Goal: Task Accomplishment & Management: Use online tool/utility

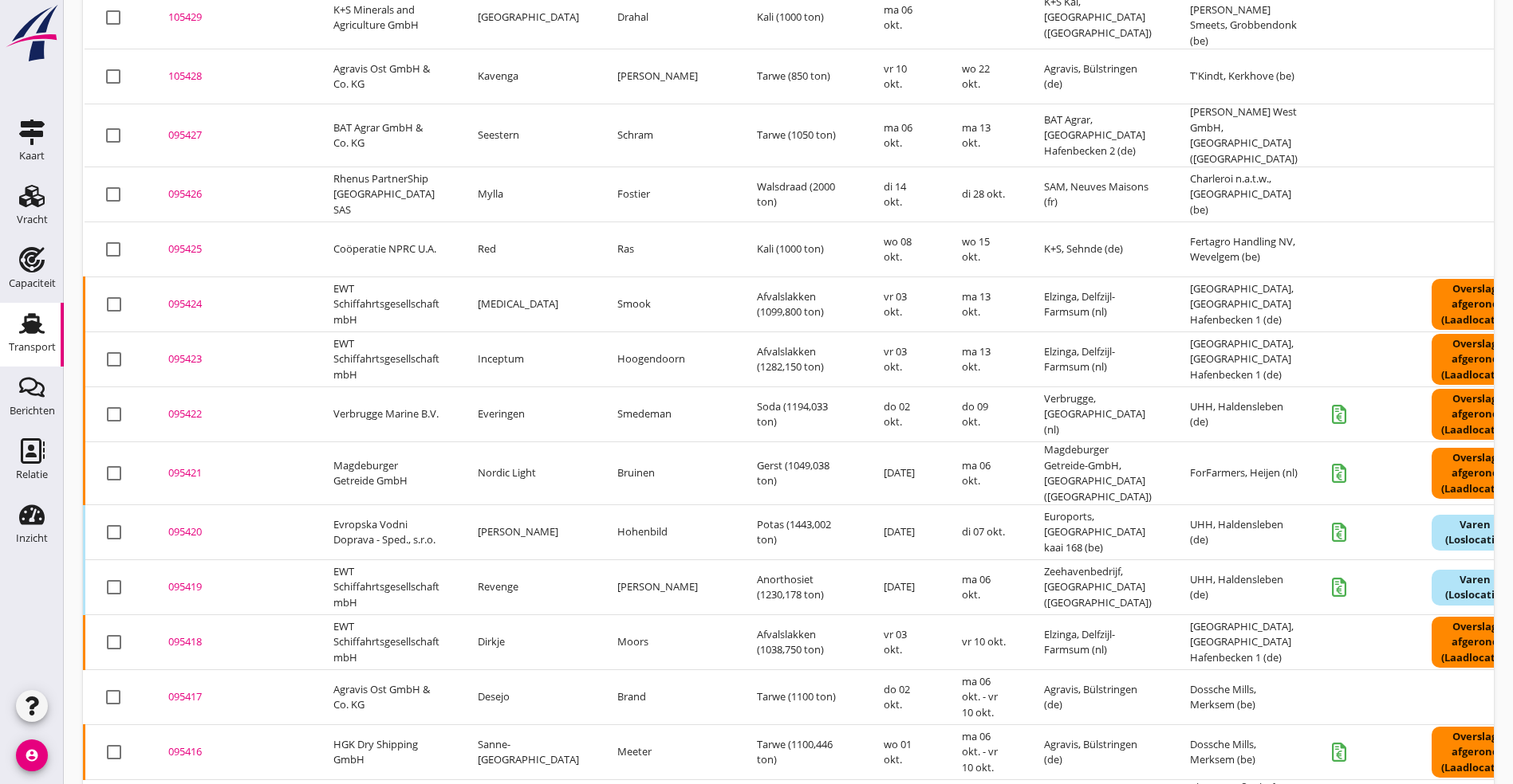
scroll to position [1056, 0]
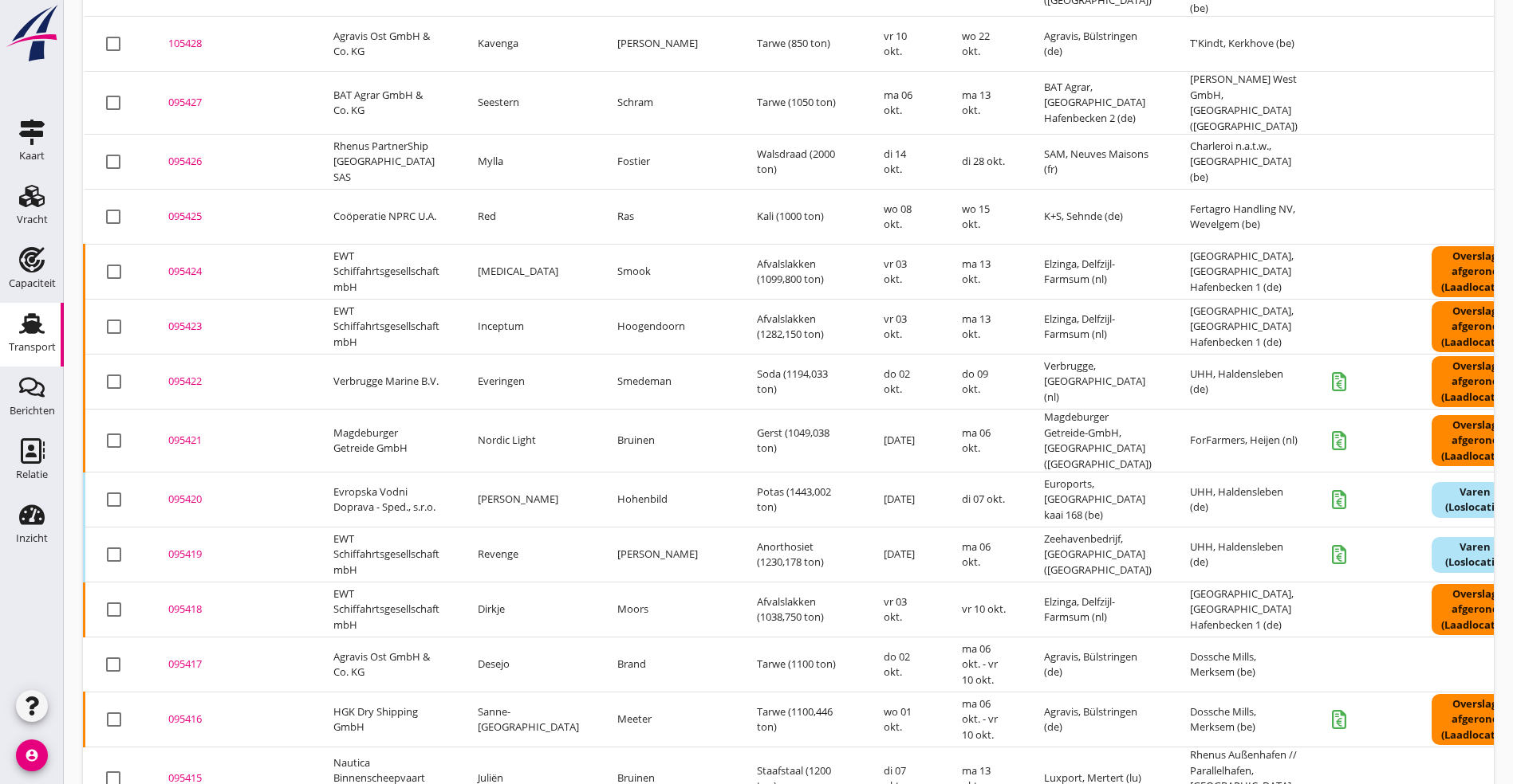
click at [180, 770] on div "095415" at bounding box center [231, 778] width 126 height 16
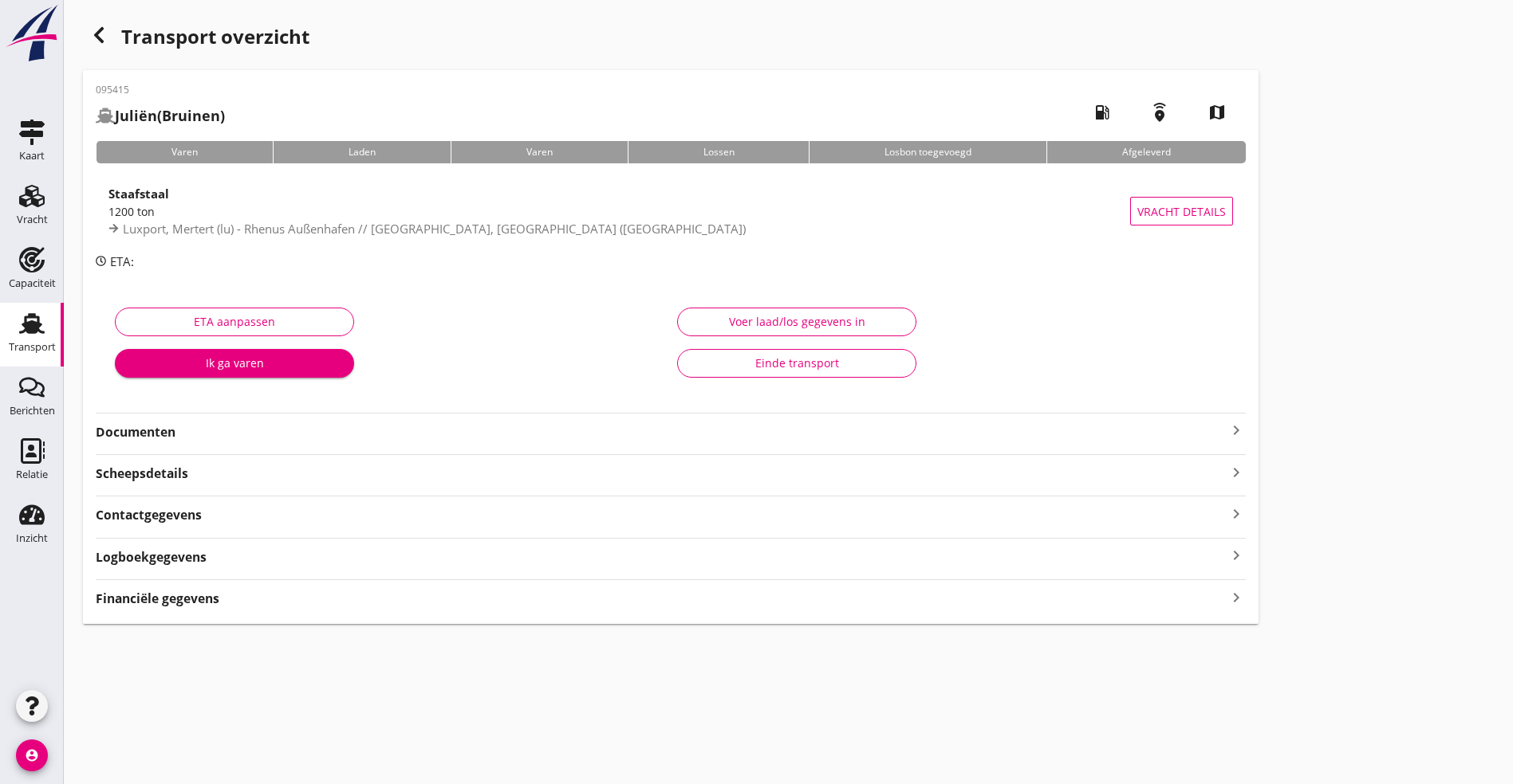
click at [208, 435] on strong "Documenten" at bounding box center [661, 432] width 1131 height 19
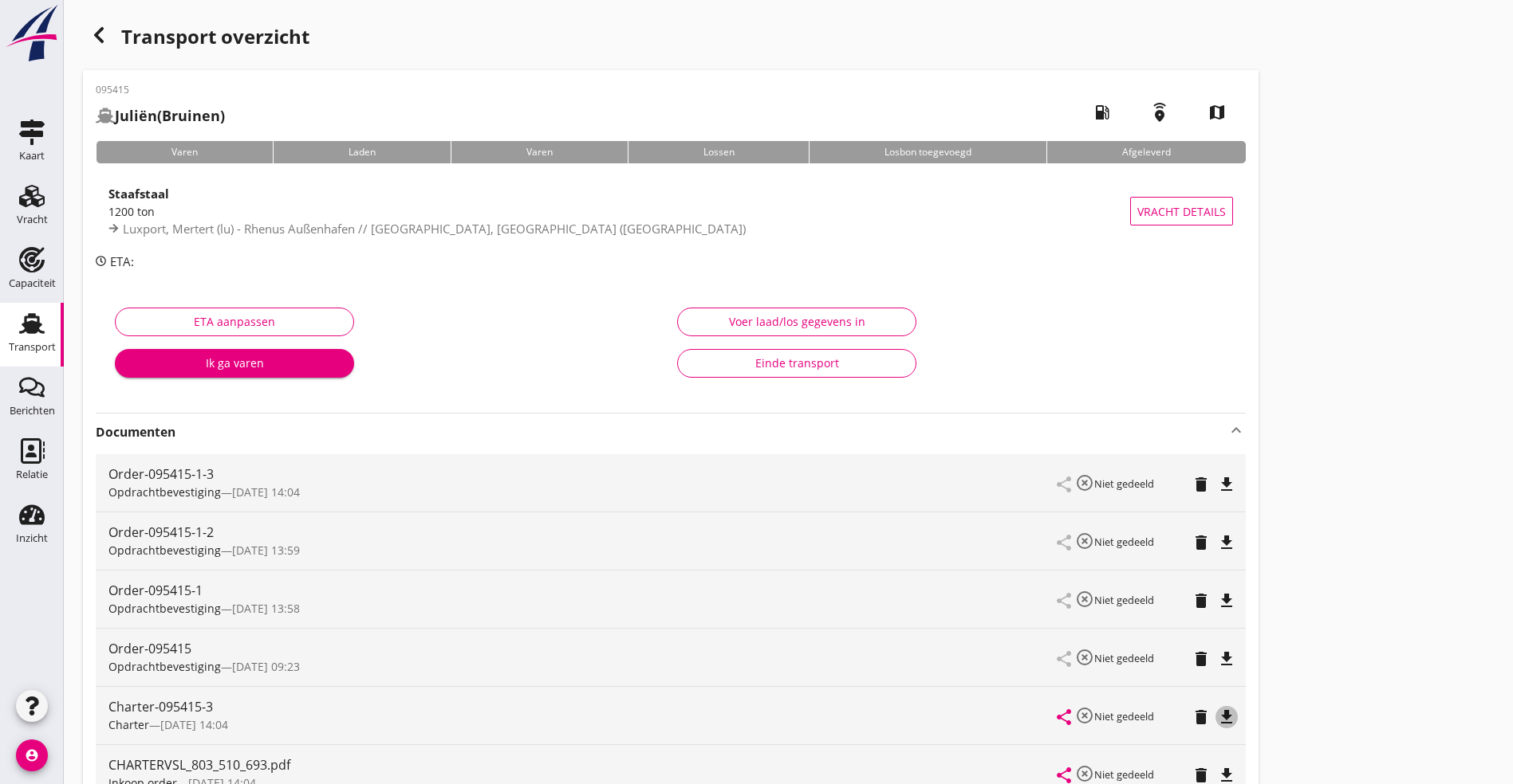
click at [1217, 718] on icon "file_download" at bounding box center [1226, 717] width 20 height 19
click at [180, 209] on div "1200 ton" at bounding box center [619, 212] width 1021 height 17
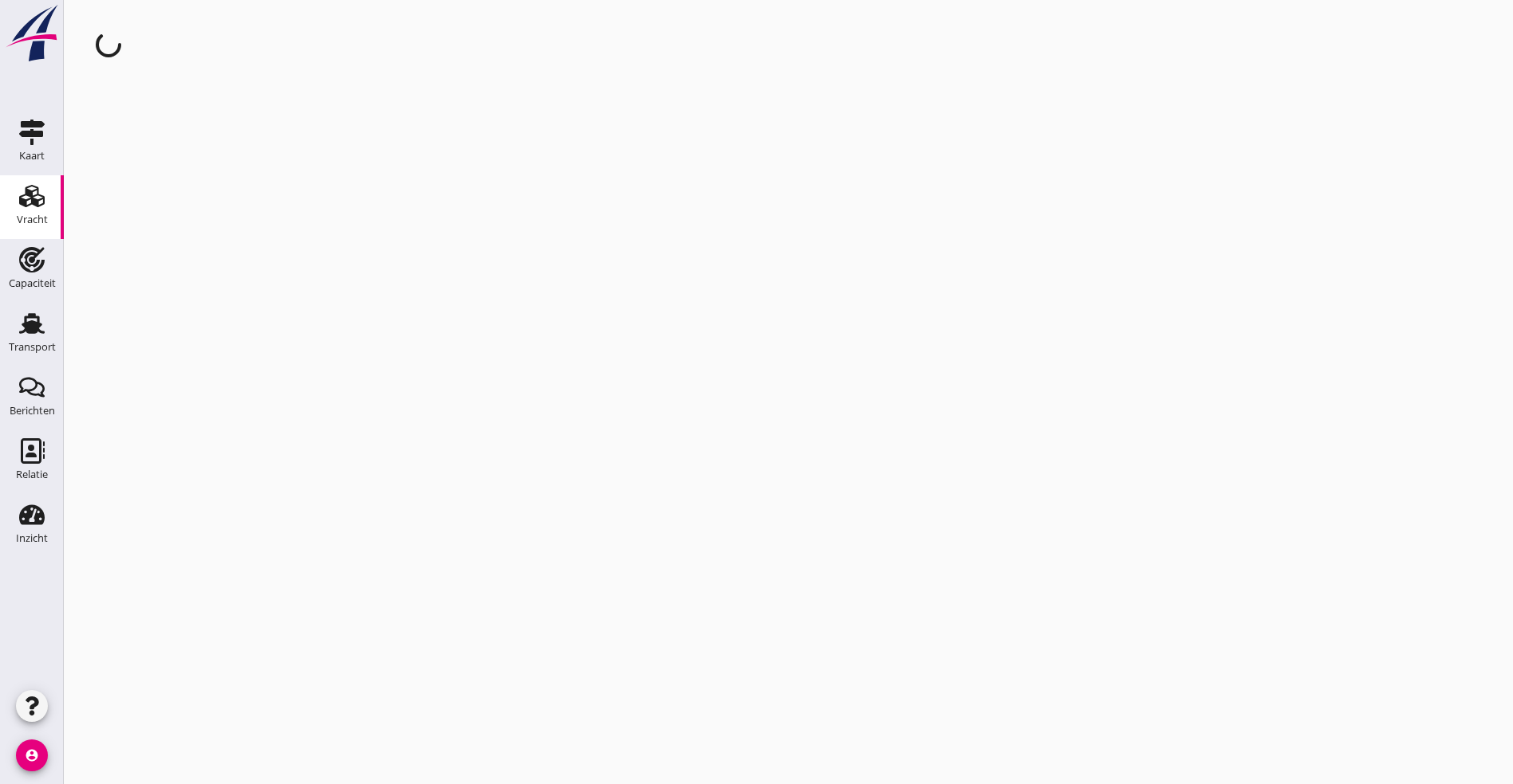
click at [180, 209] on div "cancel You are impersonating another user." at bounding box center [788, 392] width 1449 height 784
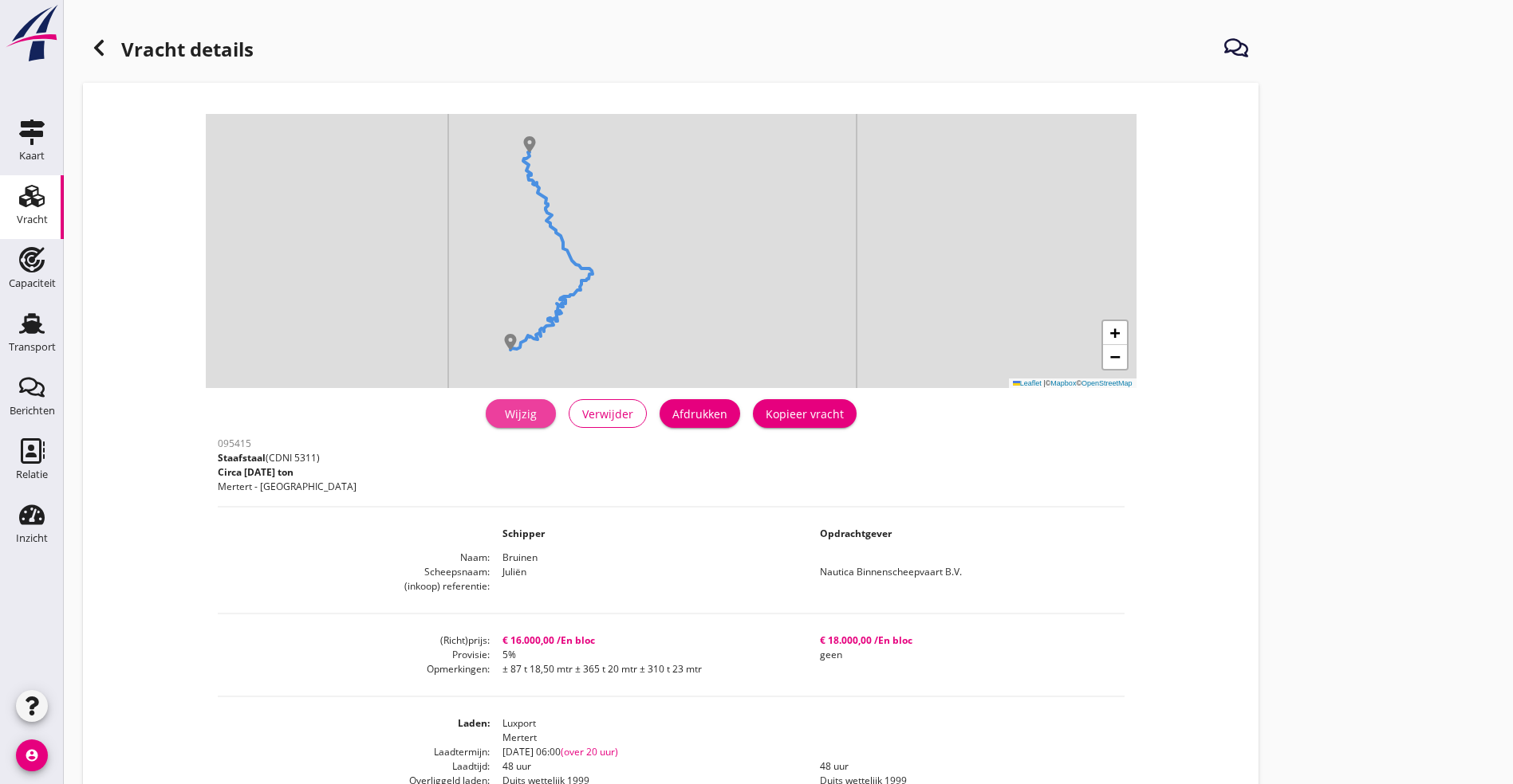
click at [499, 407] on div "Wijzig" at bounding box center [521, 414] width 45 height 17
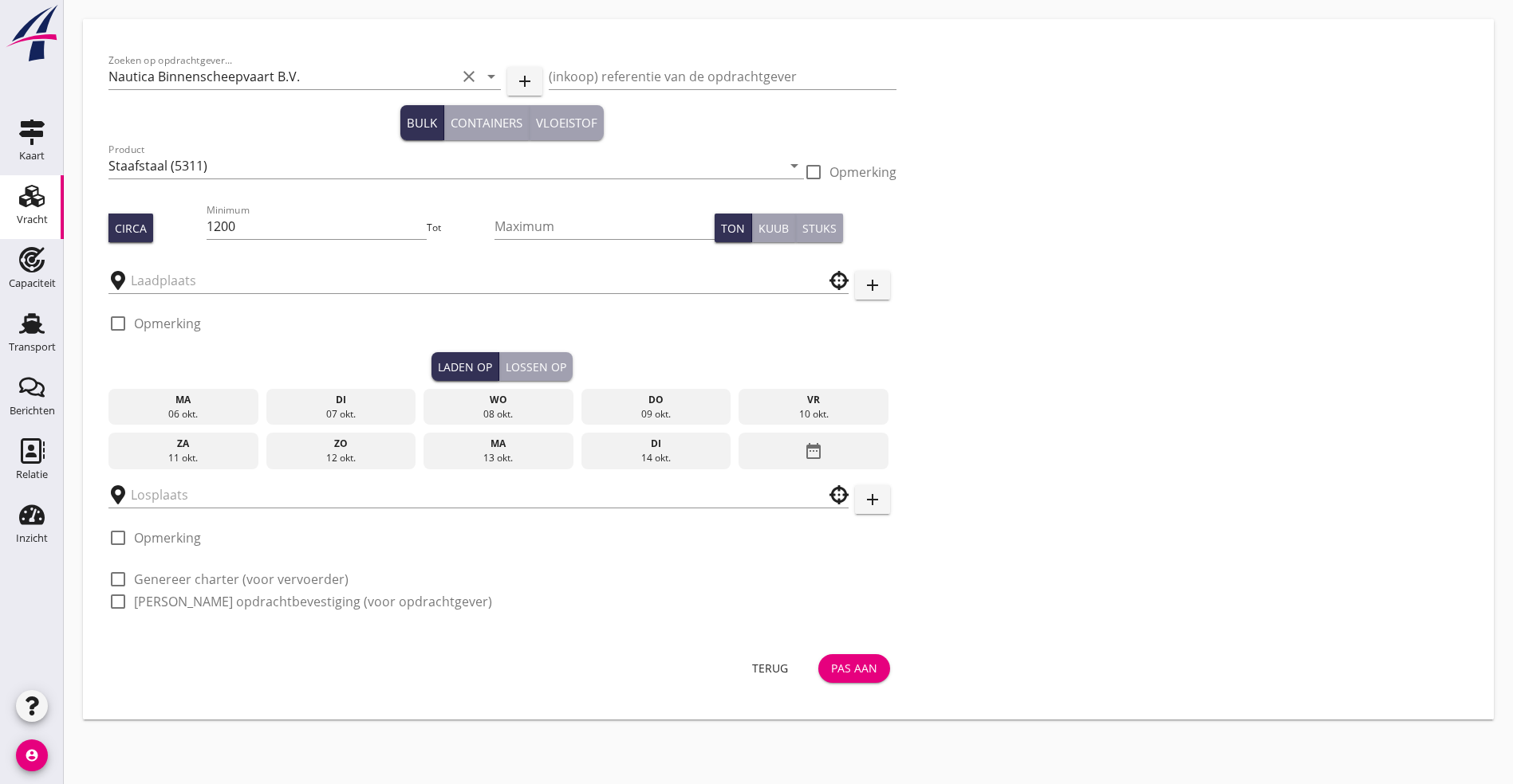
type input "Luxport"
type input "Rhenus Außenhafen // Parallelhafen"
checkbox input "true"
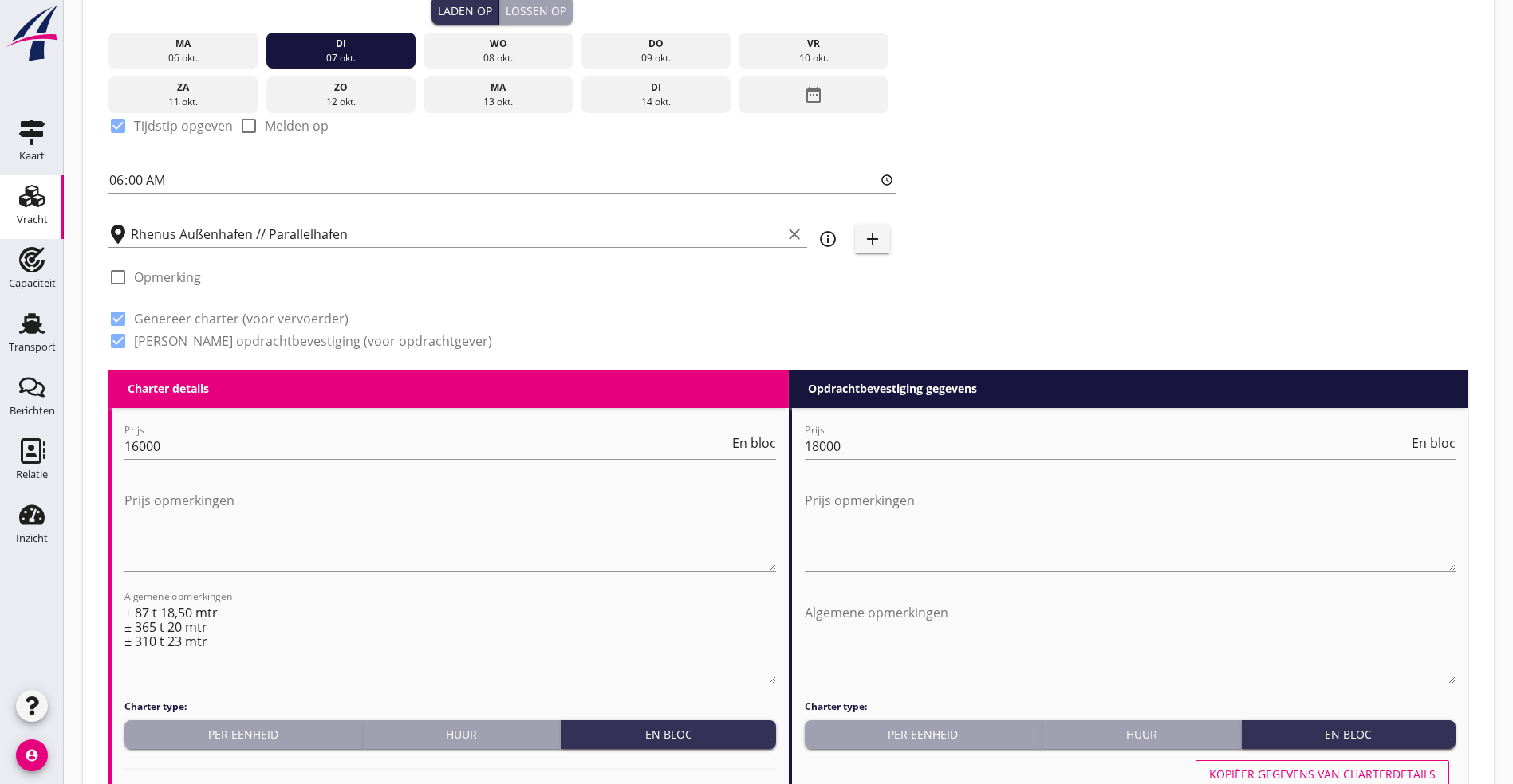
scroll to position [359, 0]
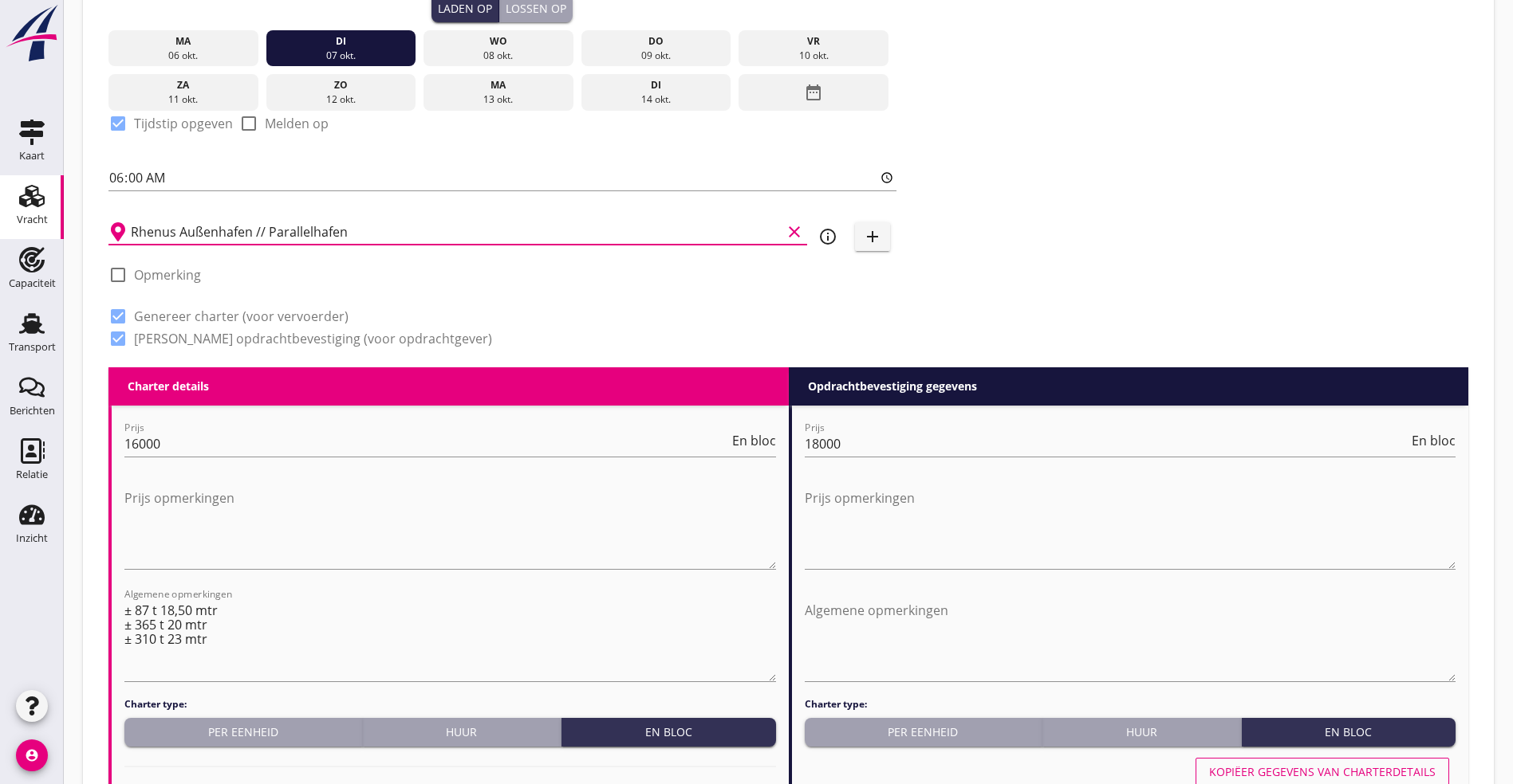
drag, startPoint x: 662, startPoint y: 231, endPoint x: 652, endPoint y: 230, distance: 10.0
click at [663, 232] on div "Rhenus Außenhafen // Parallelhafen clear info_outline add" at bounding box center [502, 231] width 788 height 49
click at [863, 229] on icon "add" at bounding box center [872, 236] width 20 height 19
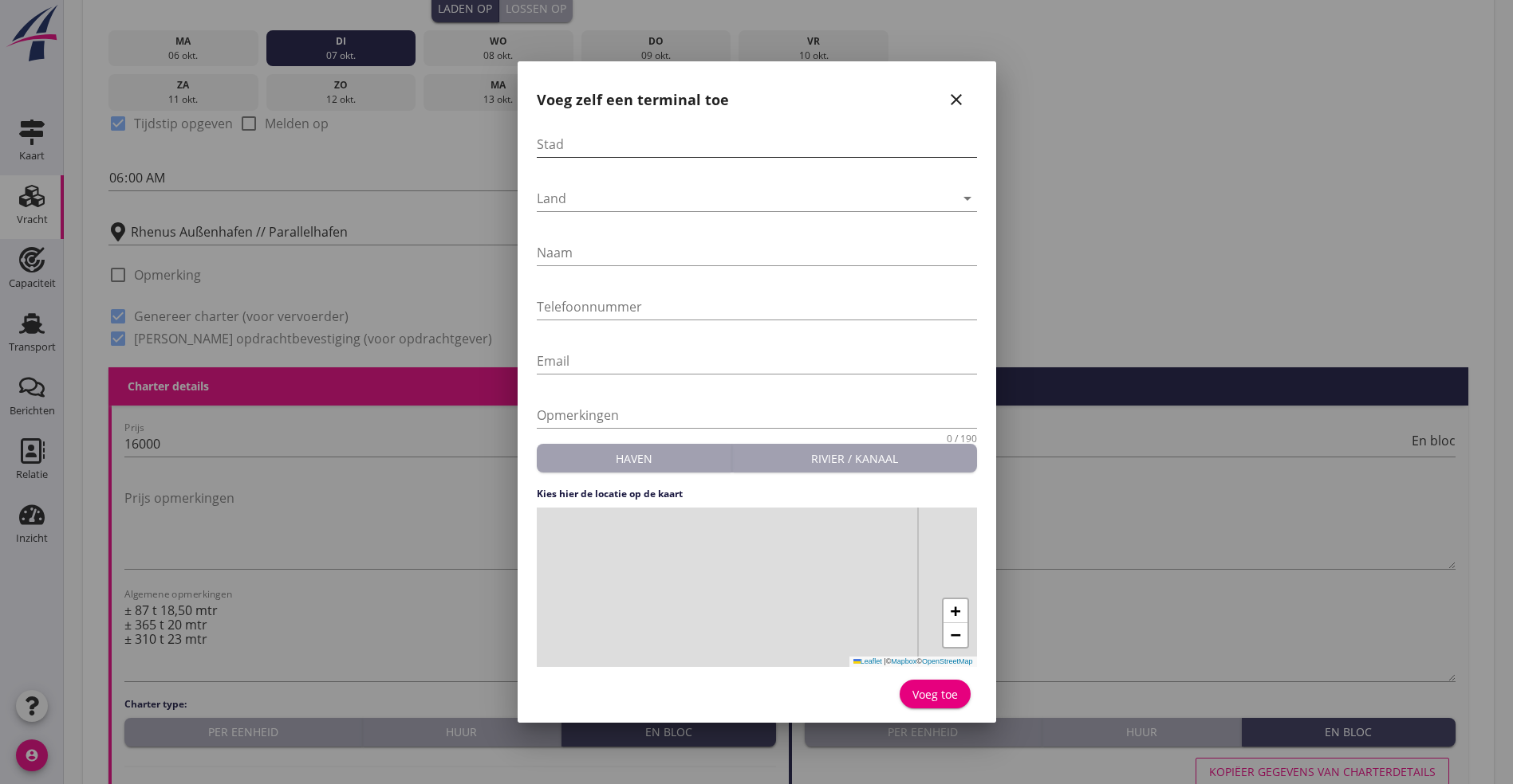
click at [662, 150] on input "Stad" at bounding box center [756, 144] width 440 height 25
type input "[GEOGRAPHIC_DATA]"
click at [589, 183] on div "Land arrow_drop_down" at bounding box center [756, 202] width 440 height 51
click at [583, 205] on div at bounding box center [745, 198] width 418 height 25
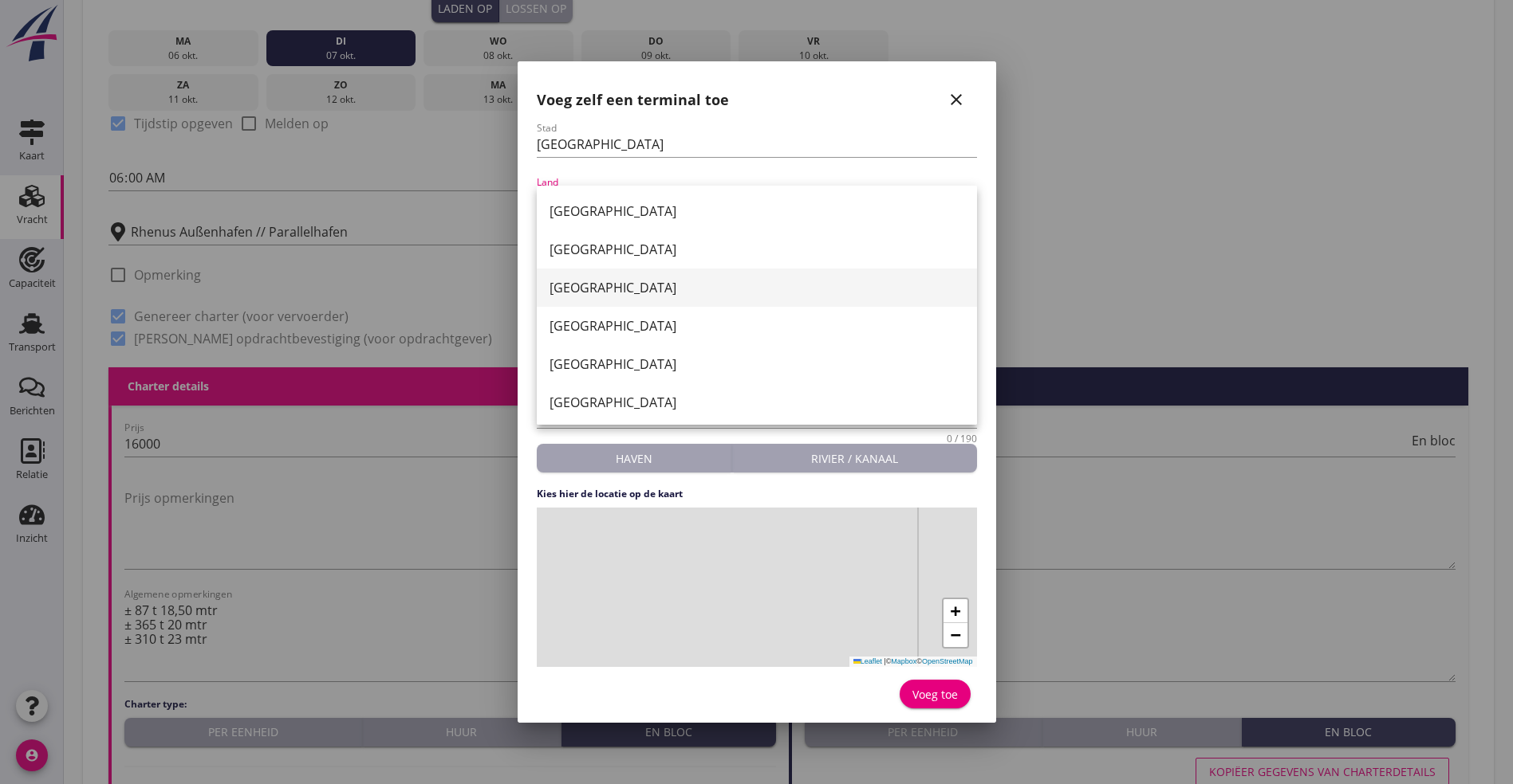
click at [592, 288] on div "[GEOGRAPHIC_DATA]" at bounding box center [756, 287] width 415 height 19
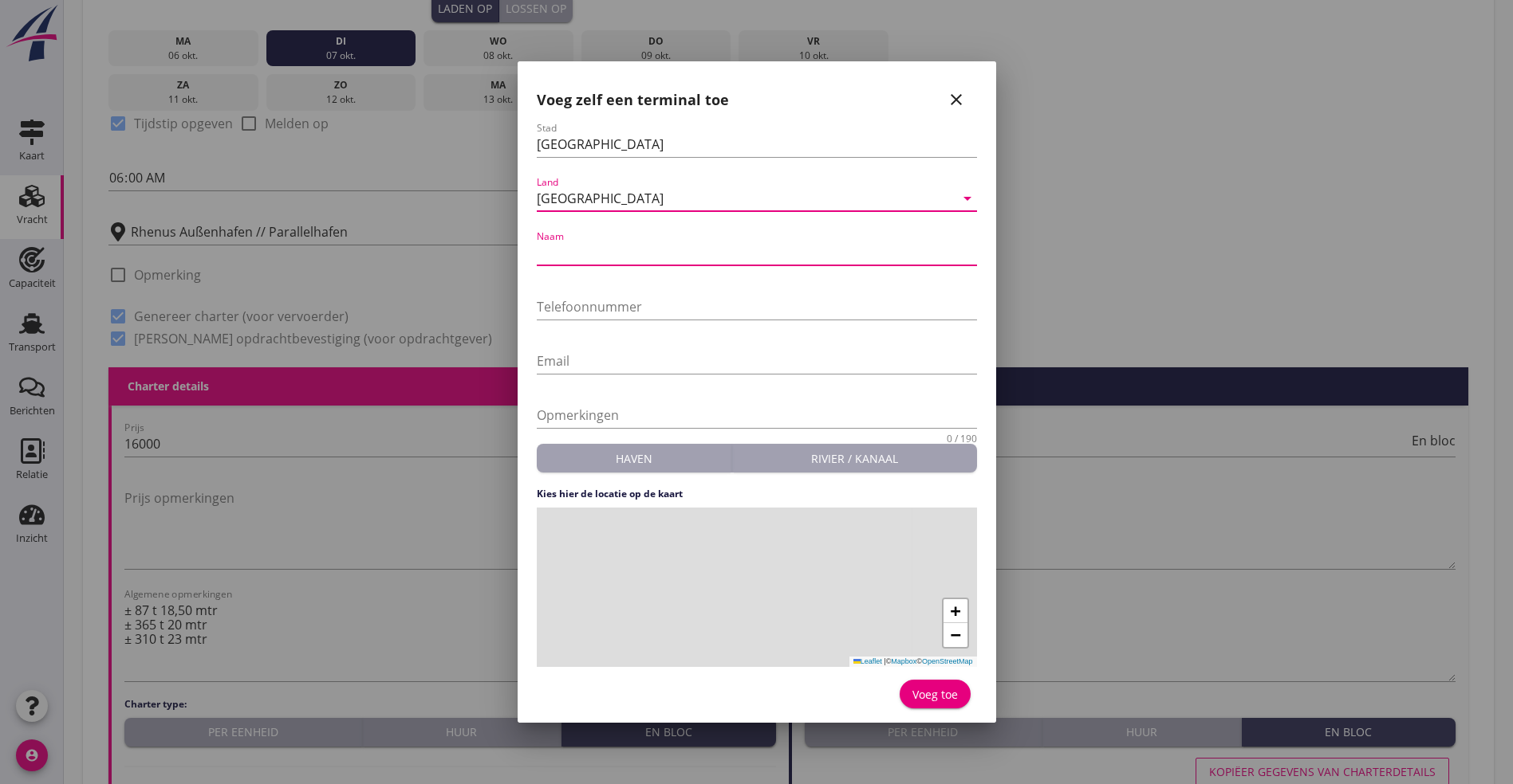
click at [594, 247] on input "Naam" at bounding box center [756, 253] width 440 height 25
type input "HSW"
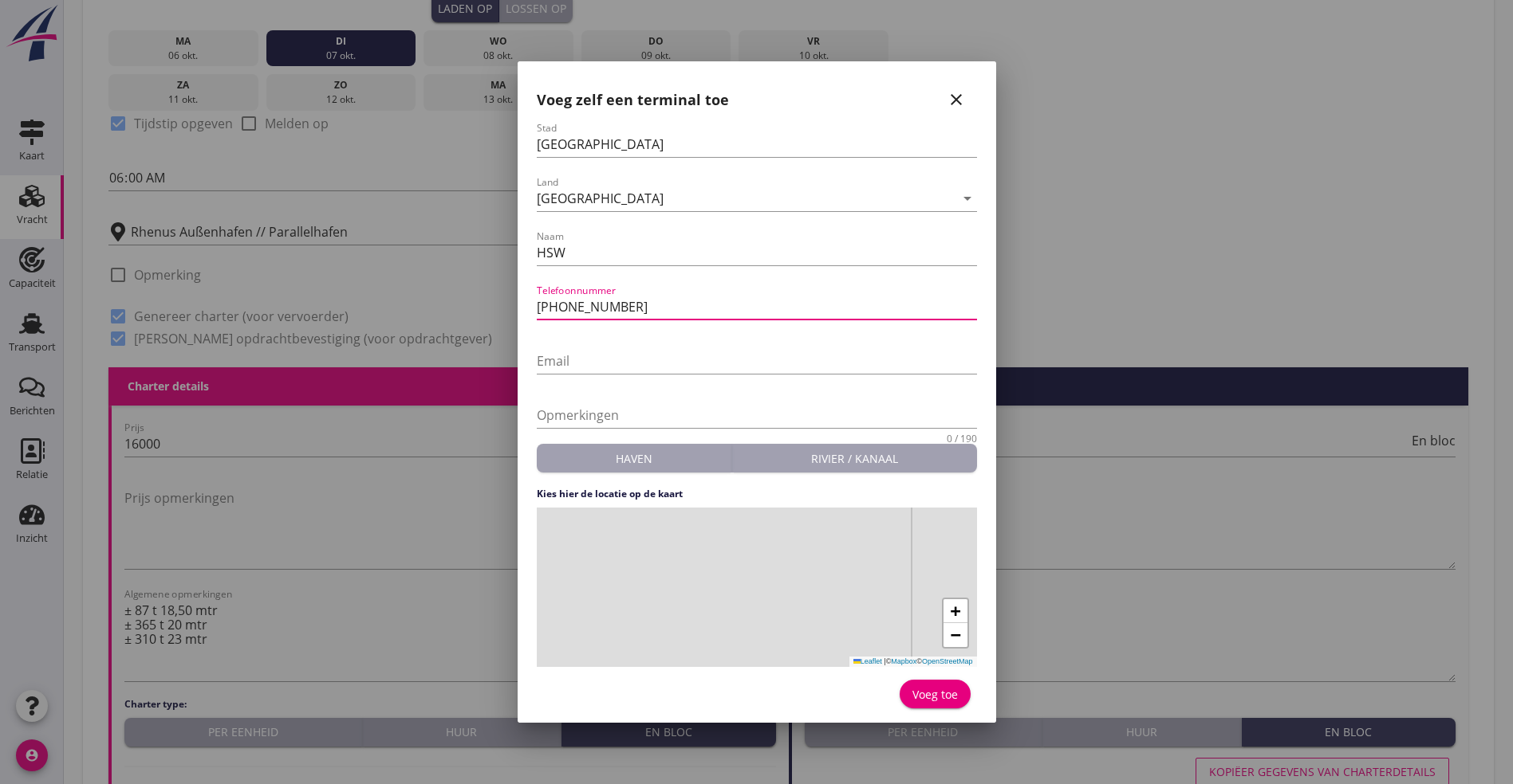
type input "[PHONE_NUMBER]"
click at [750, 579] on div "+ − Leaflet | © Mapbox © OpenStreetMap" at bounding box center [756, 587] width 440 height 159
click at [937, 700] on div "Voeg toe" at bounding box center [935, 695] width 46 height 17
type input "HSW"
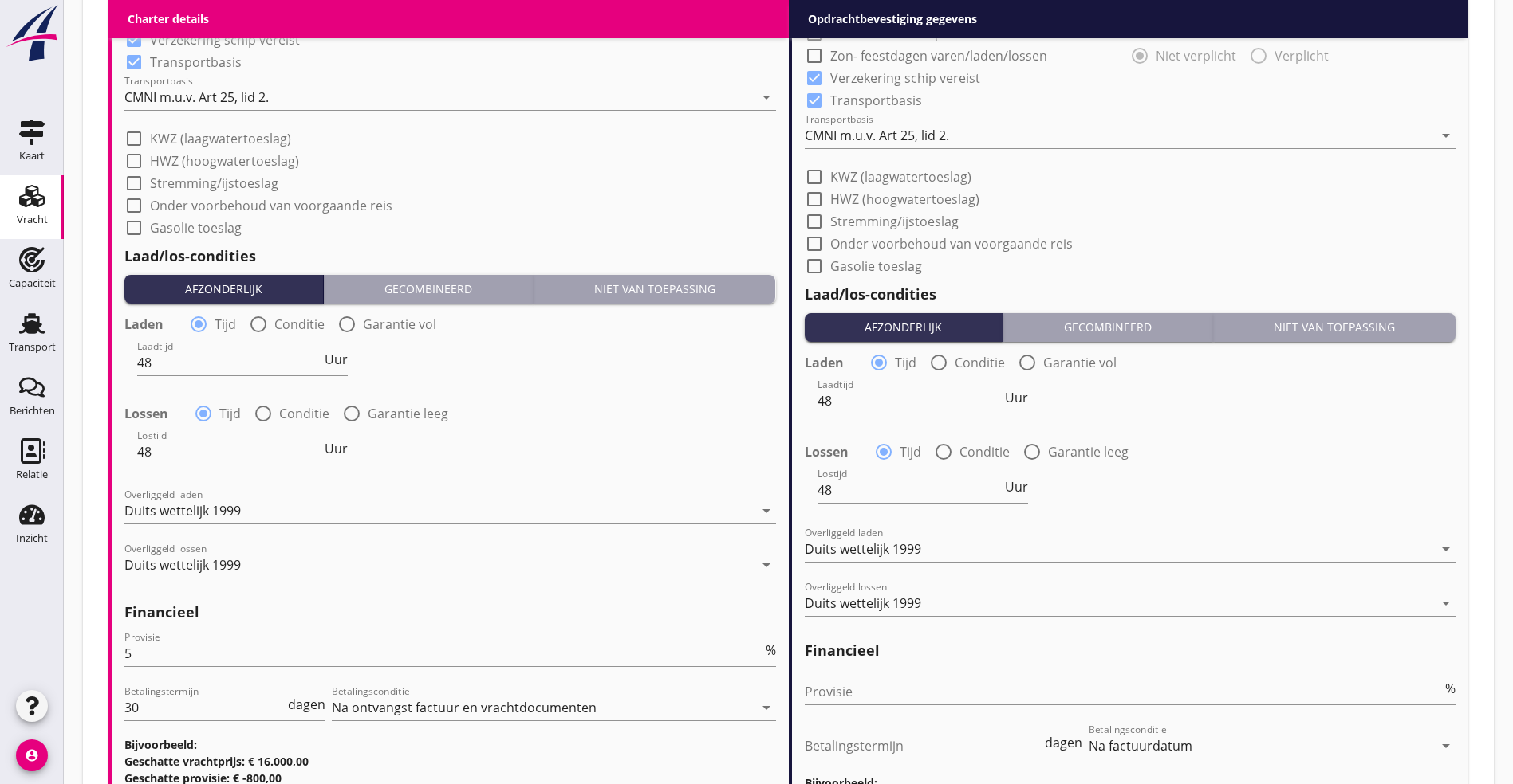
scroll to position [1564, 0]
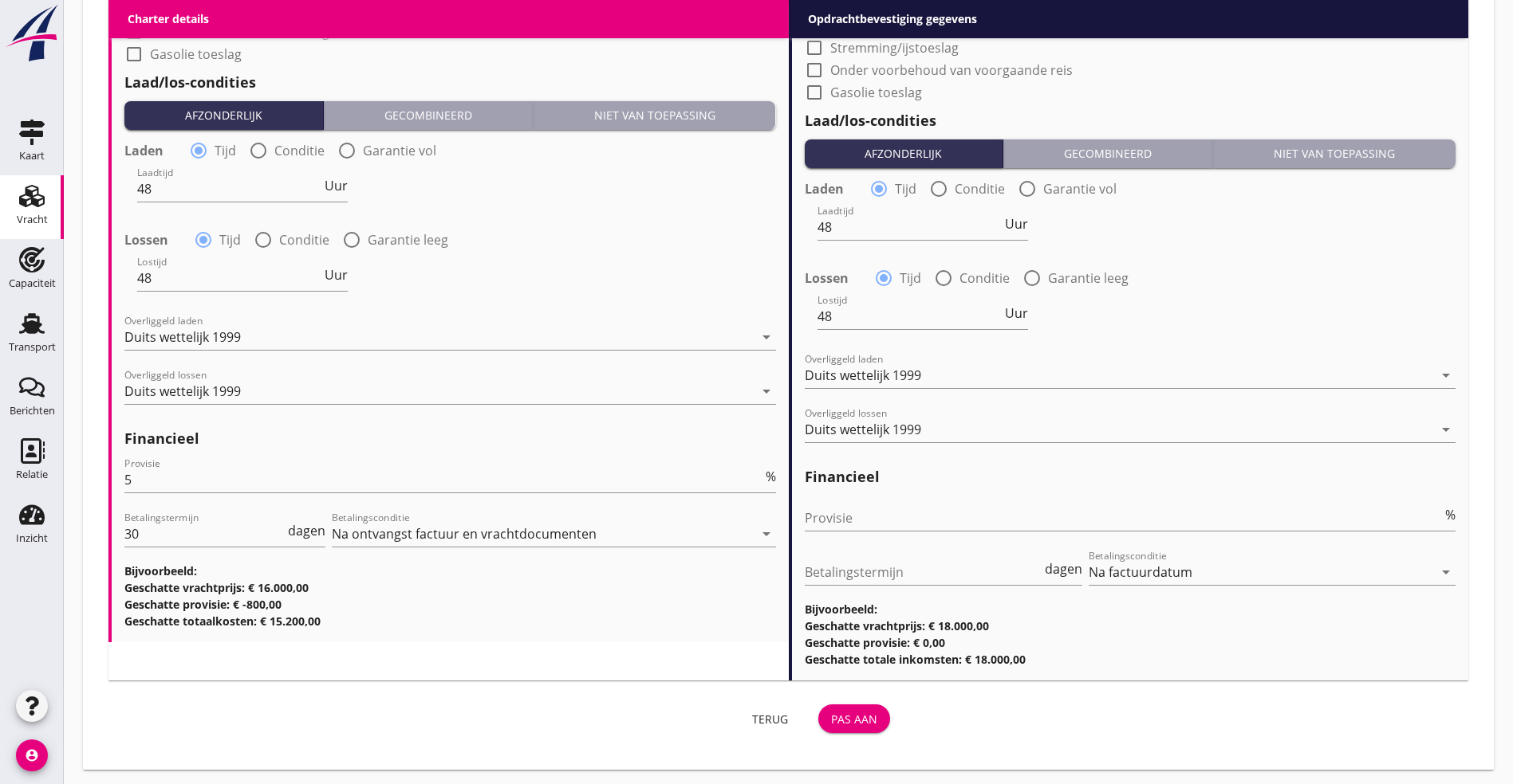
click at [831, 720] on div "Pas aan" at bounding box center [854, 720] width 47 height 17
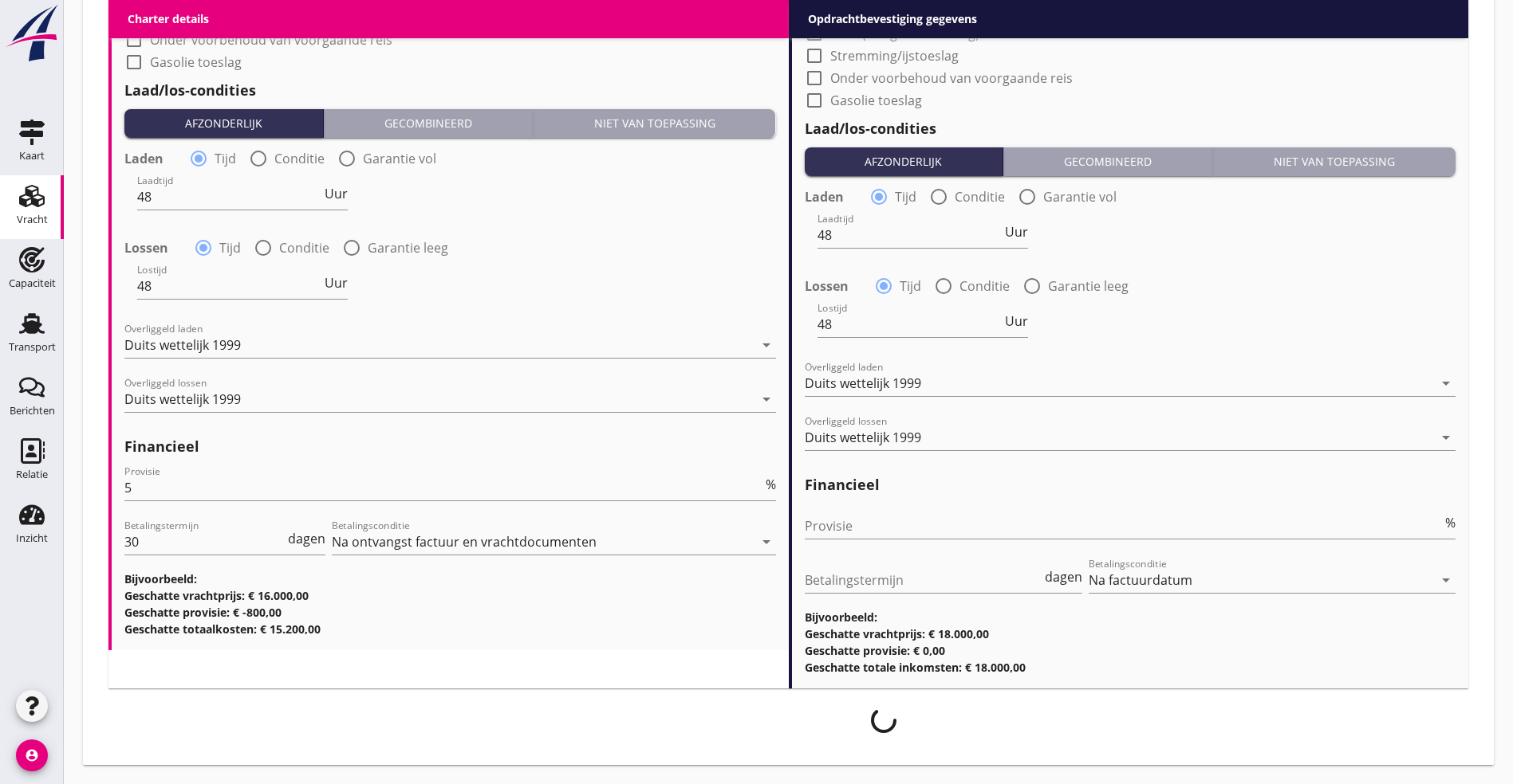
scroll to position [1551, 0]
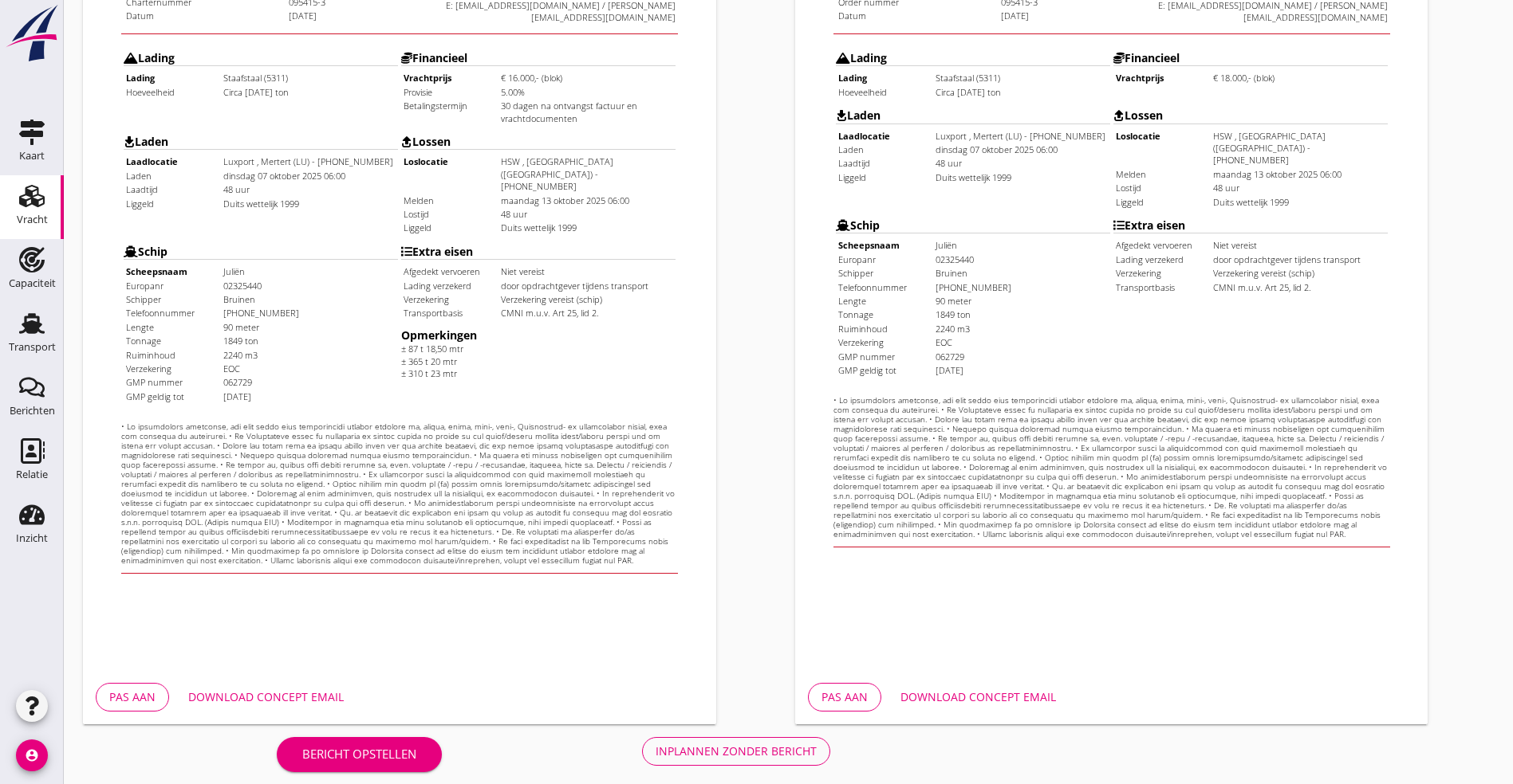
scroll to position [396, 0]
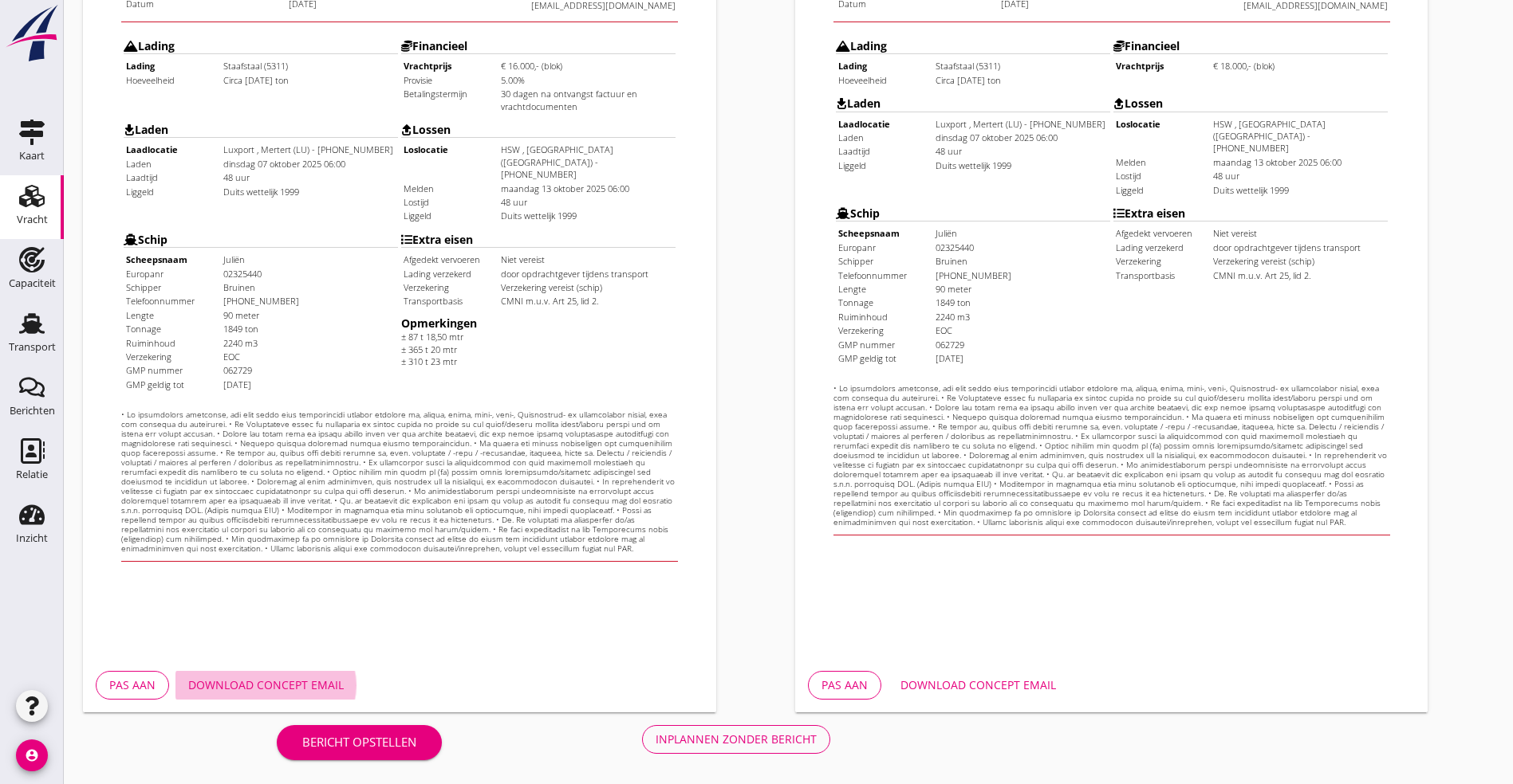
click at [300, 686] on div "Download concept email" at bounding box center [265, 685] width 155 height 17
